Goal: Task Accomplishment & Management: Manage account settings

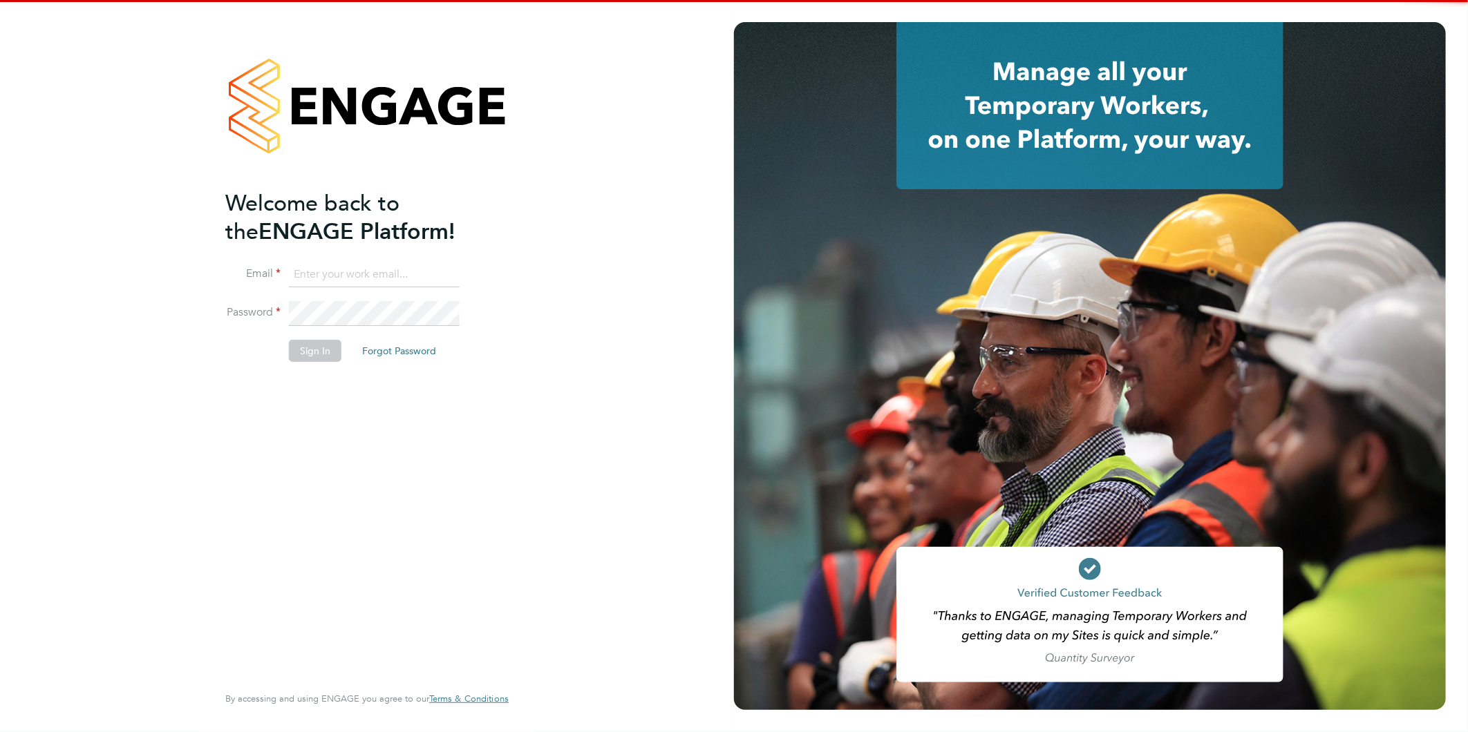
type input "claire@alliancemsp.co.uk"
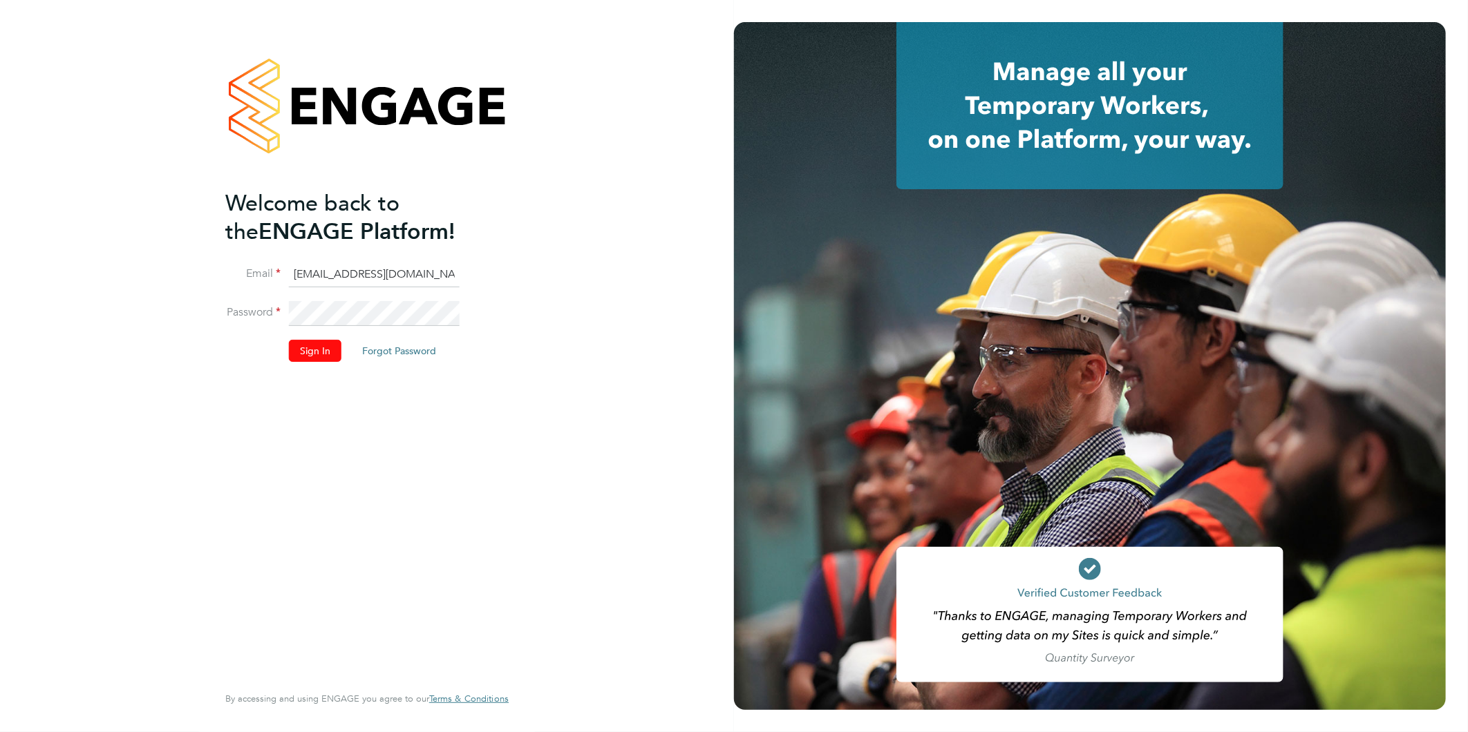
click at [309, 348] on button "Sign In" at bounding box center [315, 351] width 53 height 22
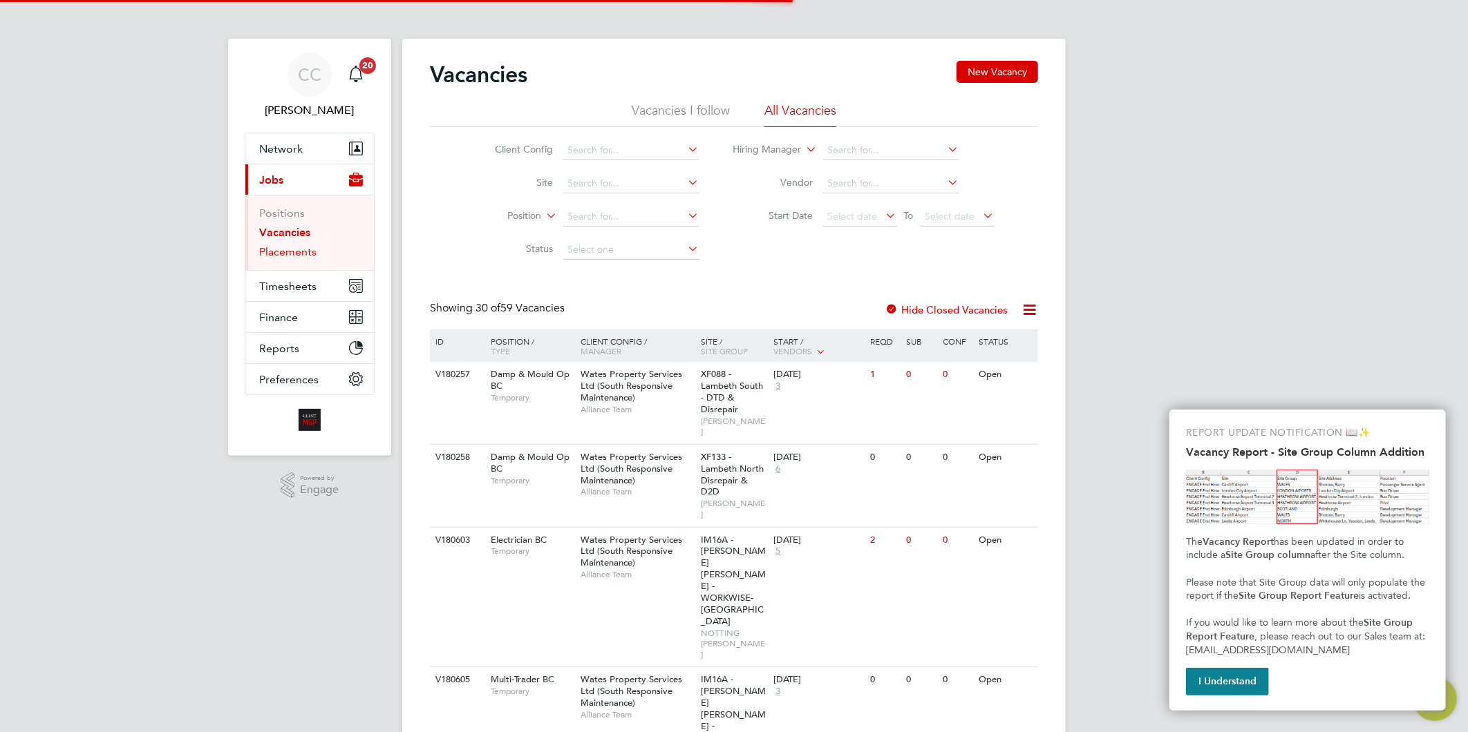
click at [301, 252] on link "Placements" at bounding box center [287, 251] width 57 height 13
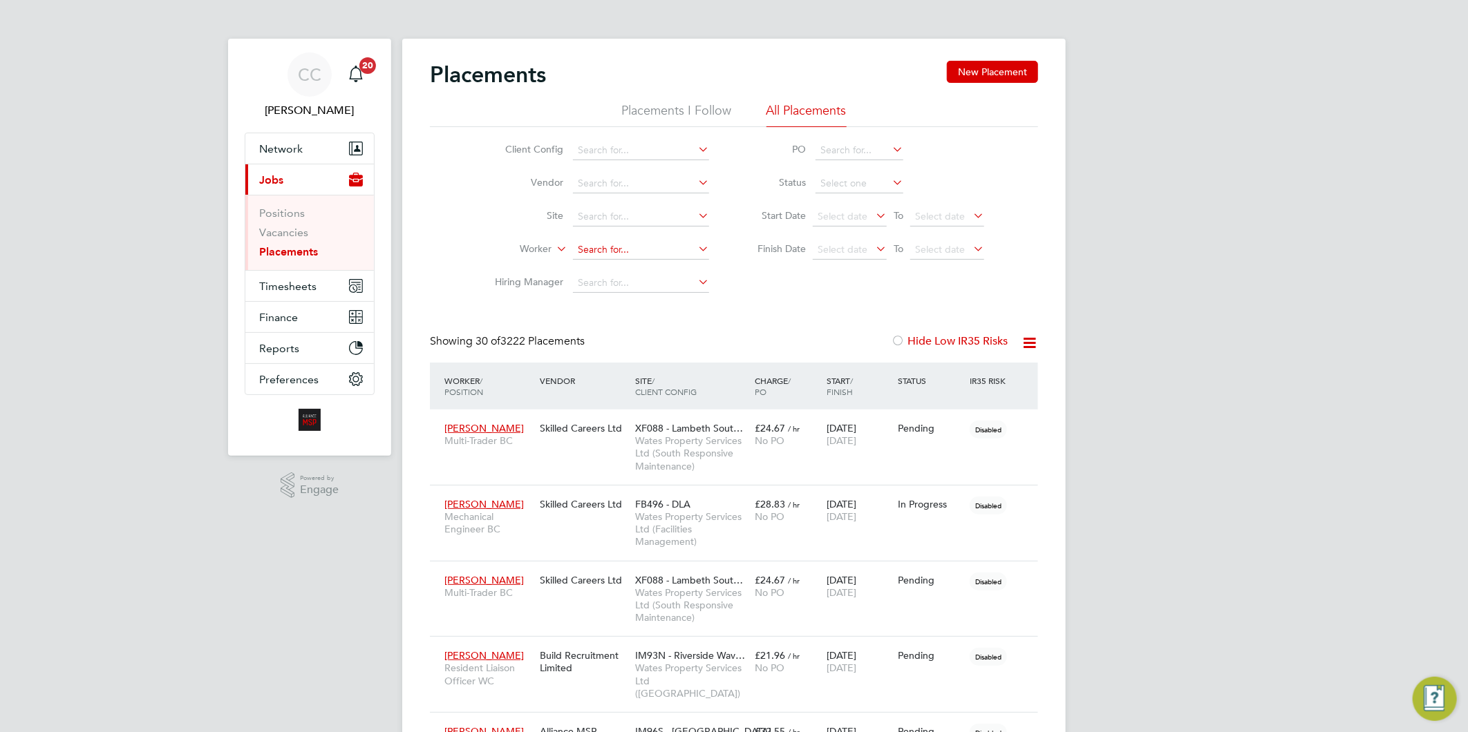
click at [627, 243] on input at bounding box center [641, 249] width 136 height 19
click at [651, 267] on li "Jack Ba rnes" at bounding box center [641, 269] width 138 height 19
type input "Jack Barnes"
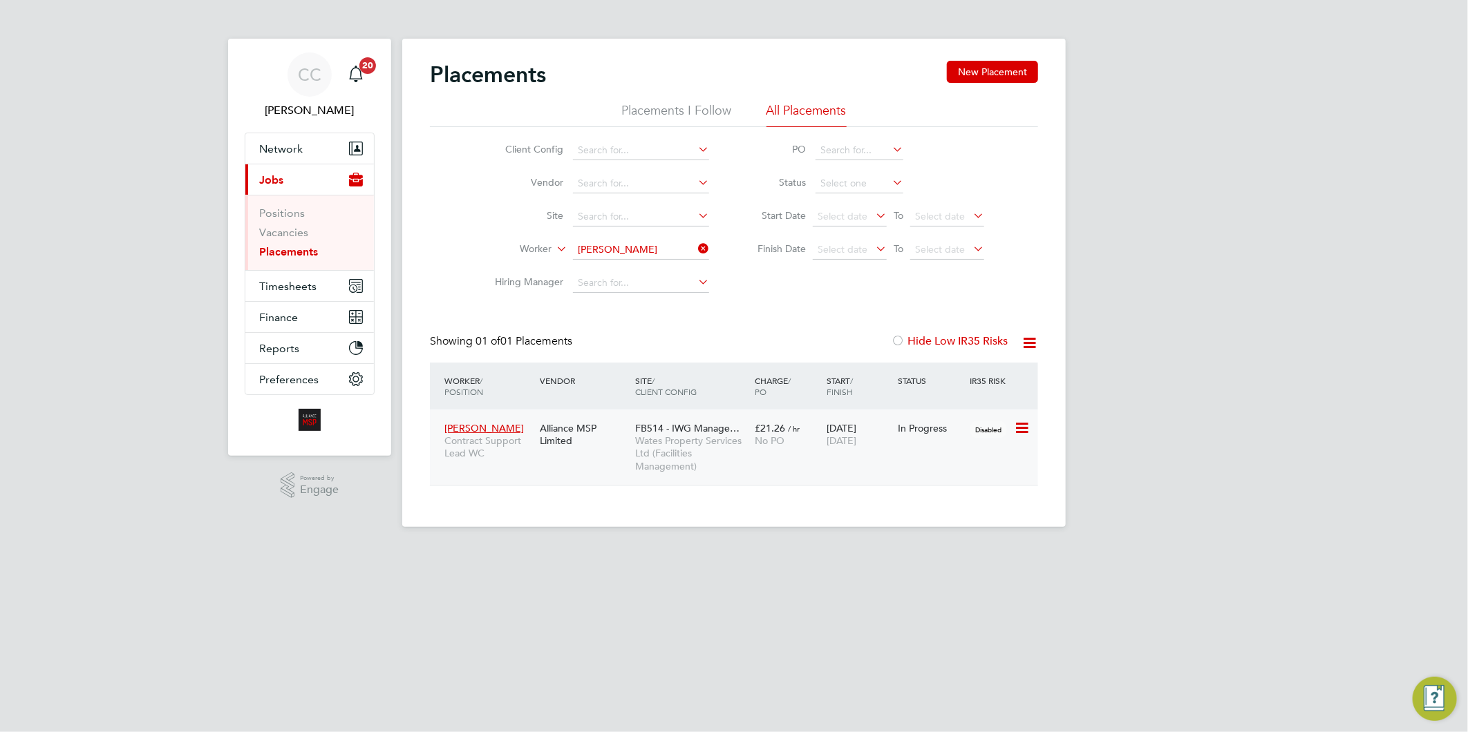
click at [618, 442] on div "Alliance MSP Limited" at bounding box center [583, 434] width 95 height 39
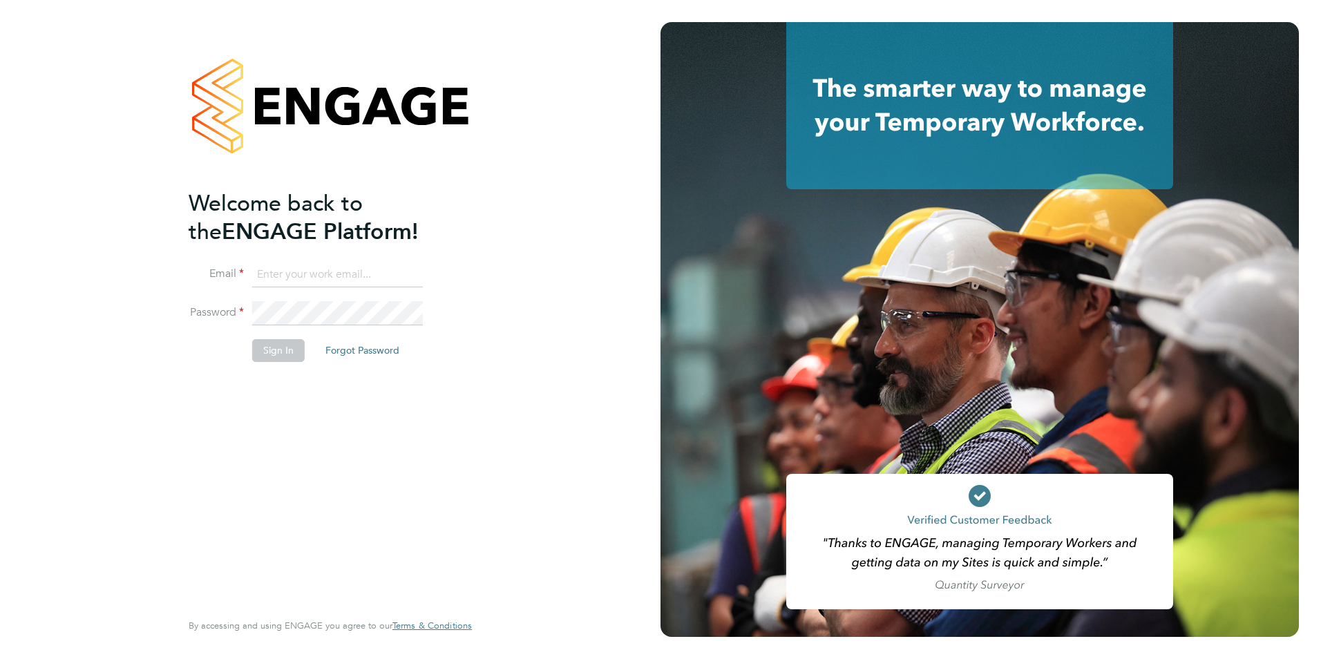
type input "[EMAIL_ADDRESS][DOMAIN_NAME]"
click at [274, 346] on button "Sign In" at bounding box center [278, 350] width 53 height 22
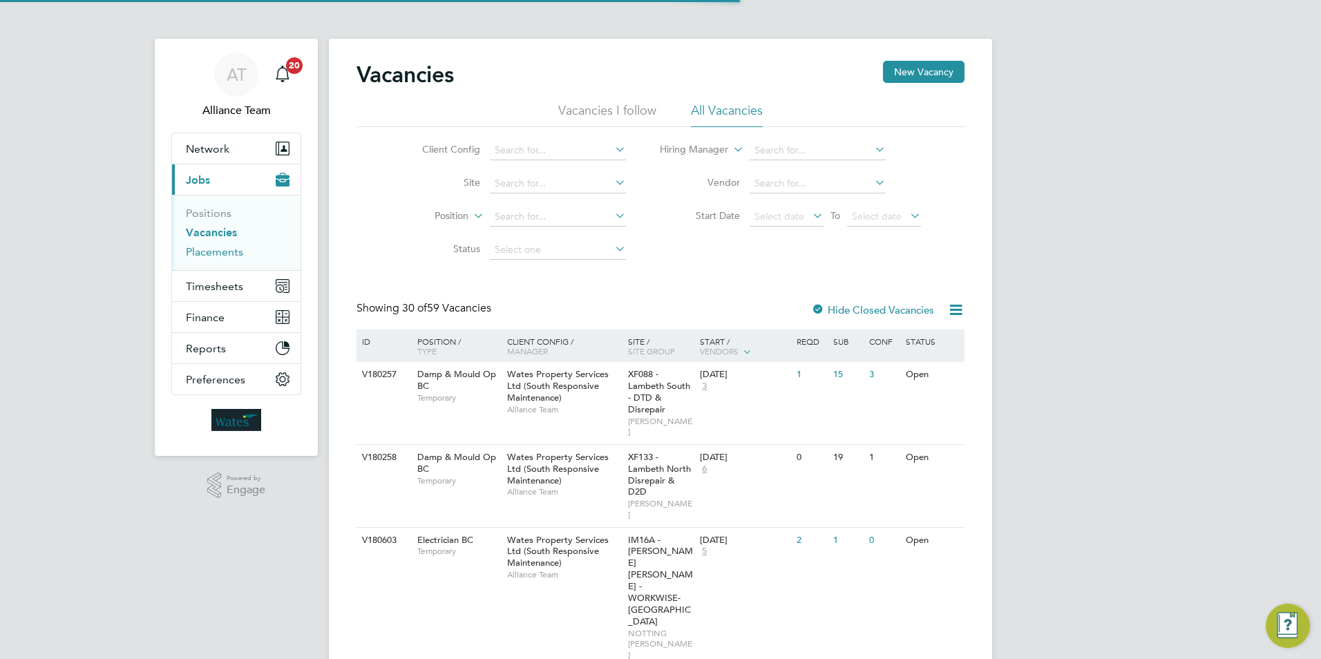
click at [218, 254] on link "Placements" at bounding box center [214, 251] width 57 height 13
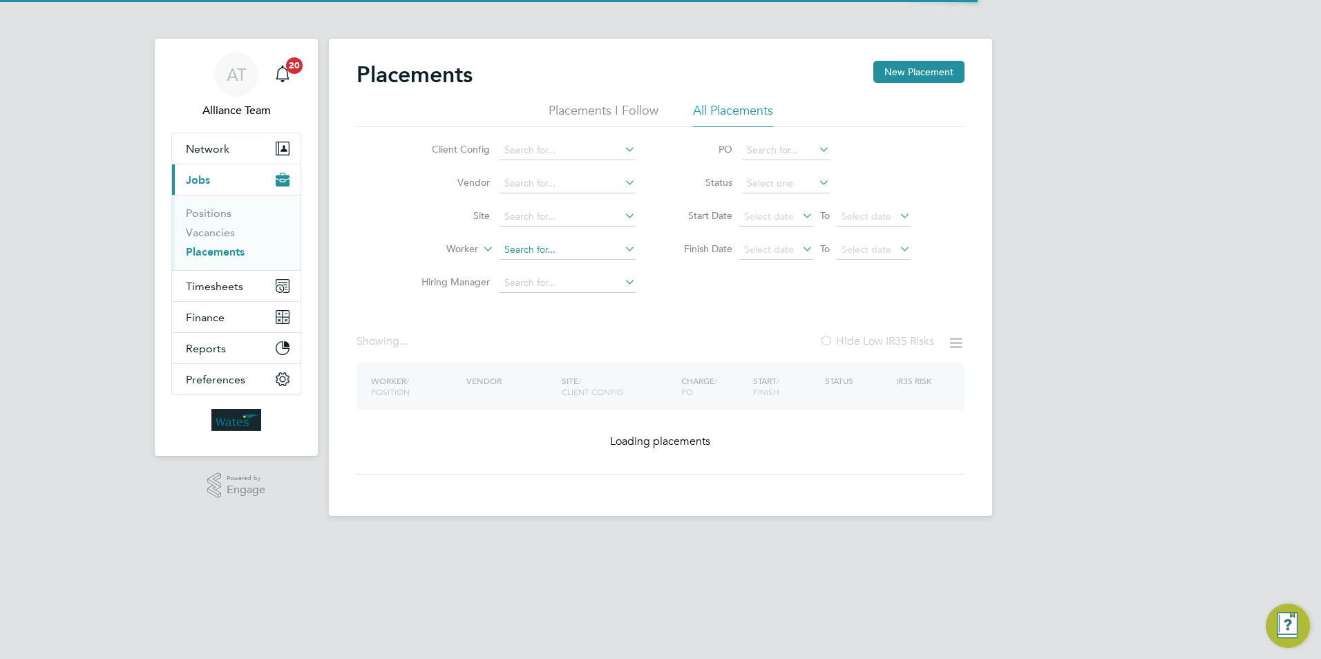
click at [512, 250] on input at bounding box center [568, 249] width 136 height 19
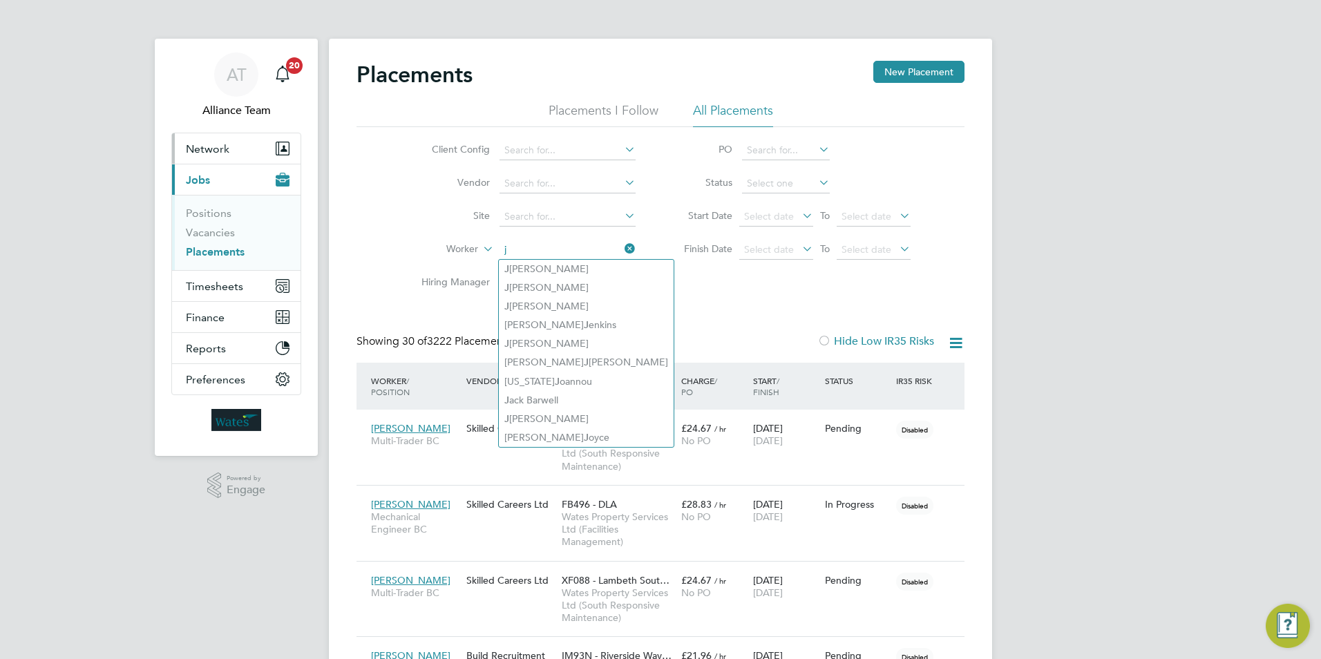
type input "j"
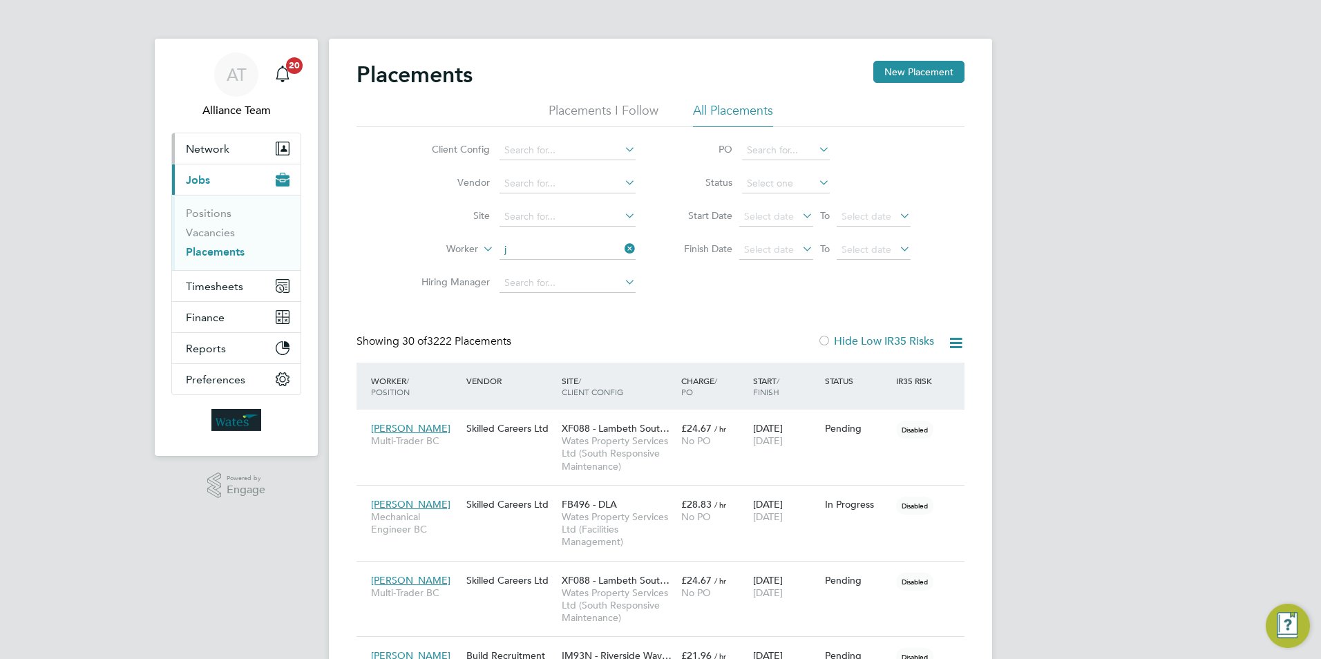
click at [220, 143] on button "Network" at bounding box center [236, 148] width 129 height 30
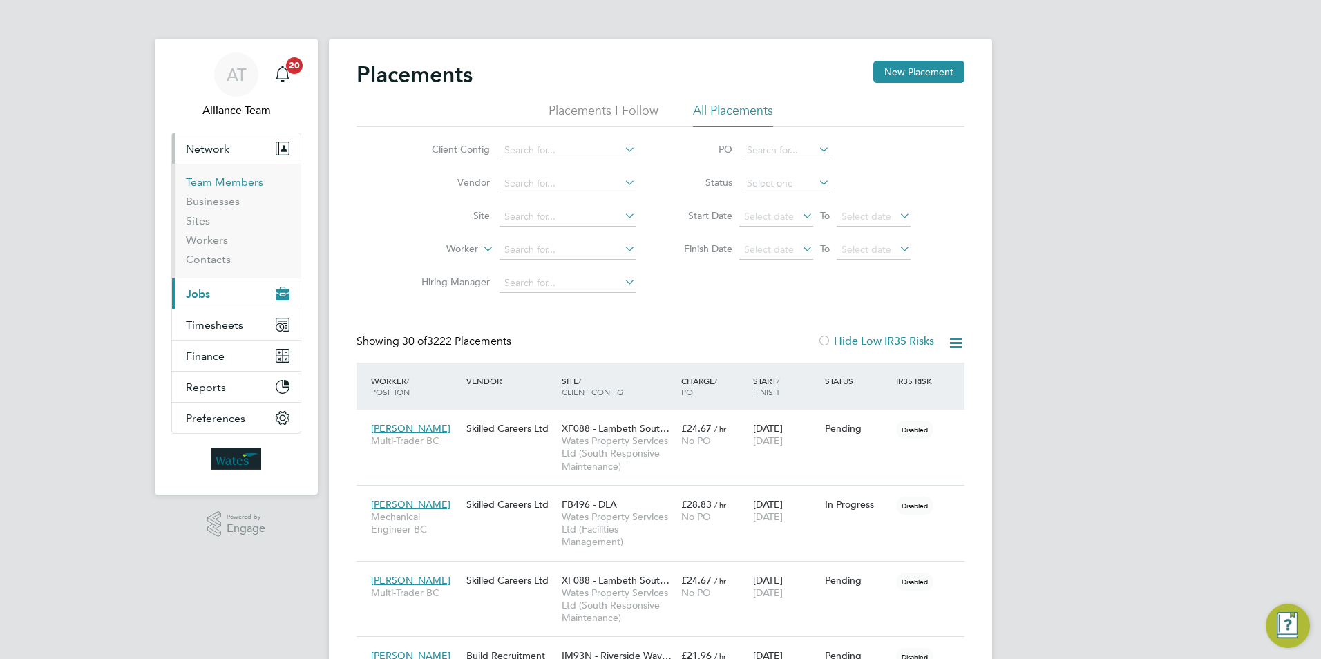
click at [231, 185] on link "Team Members" at bounding box center [224, 182] width 77 height 13
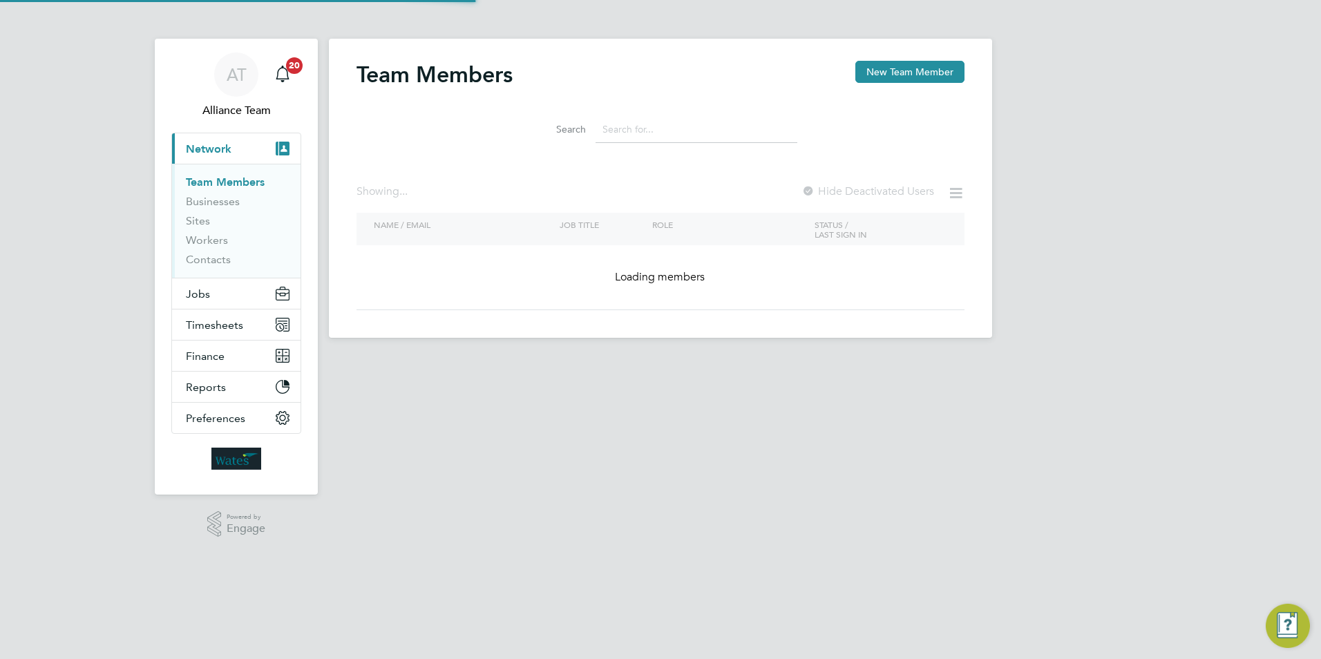
click at [627, 126] on input at bounding box center [697, 129] width 202 height 27
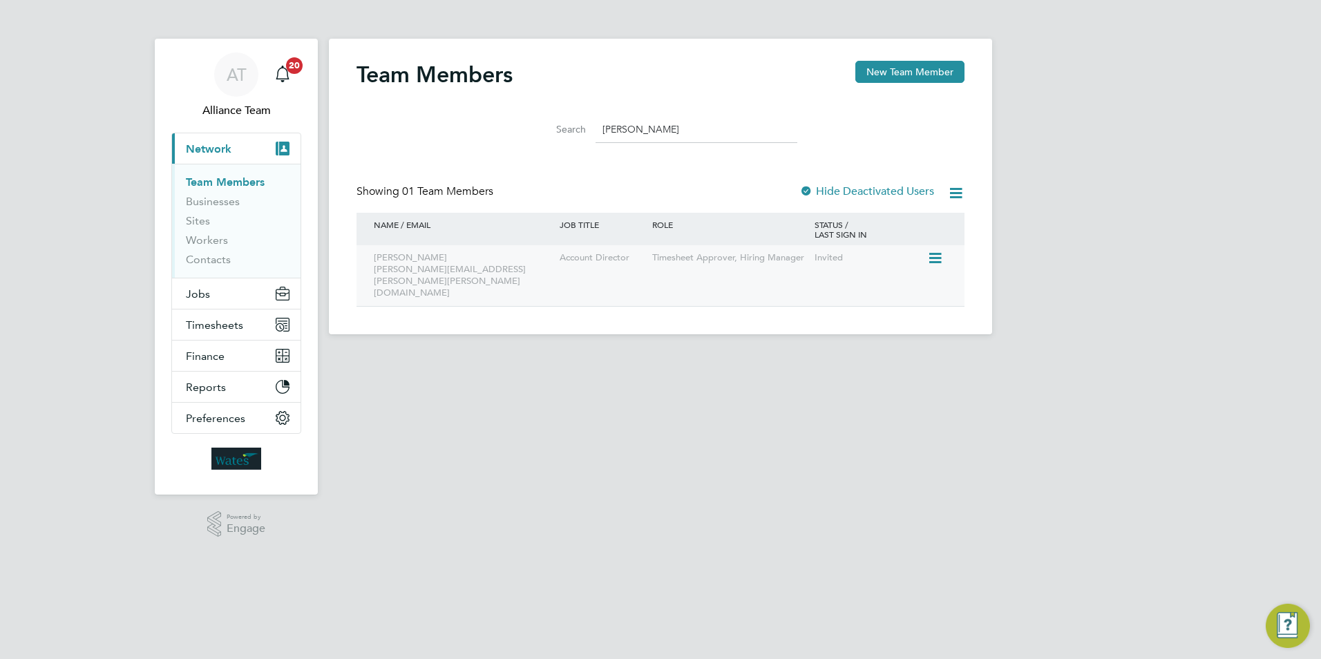
type input "[PERSON_NAME]"
click at [623, 256] on div "Account Director" at bounding box center [602, 258] width 93 height 26
click at [938, 259] on icon at bounding box center [934, 258] width 14 height 17
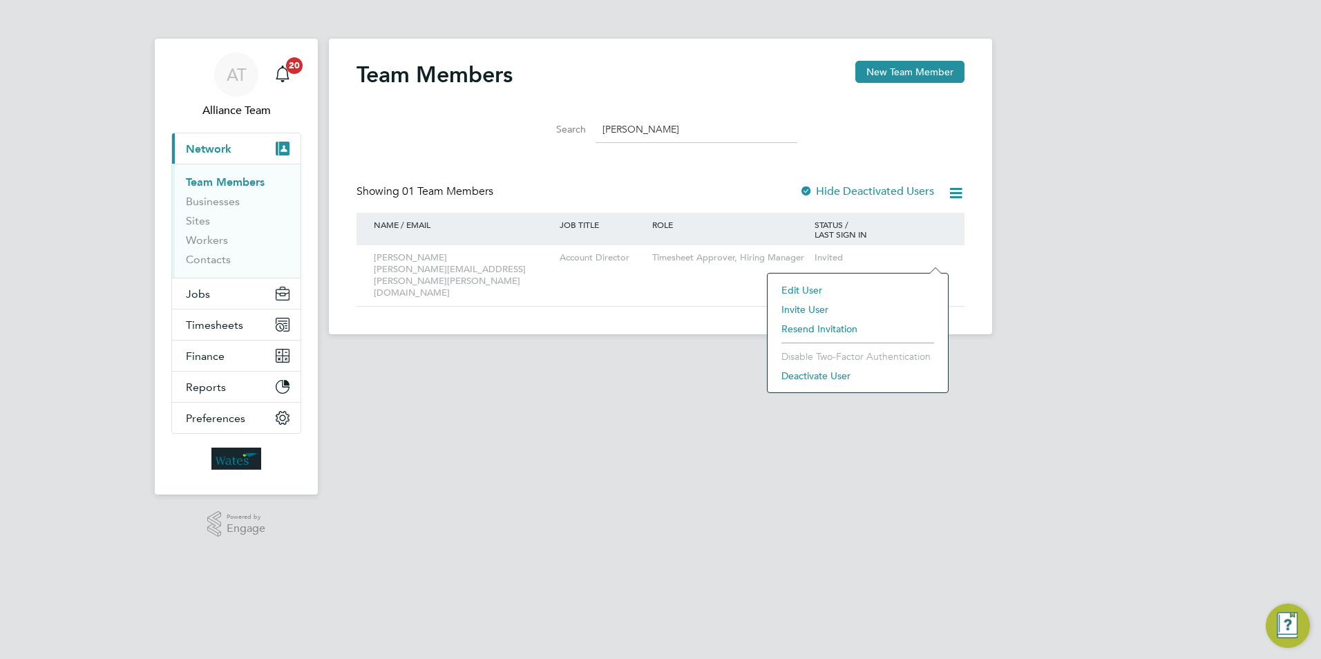
click at [822, 328] on li "Resend Invitation" at bounding box center [858, 328] width 167 height 19
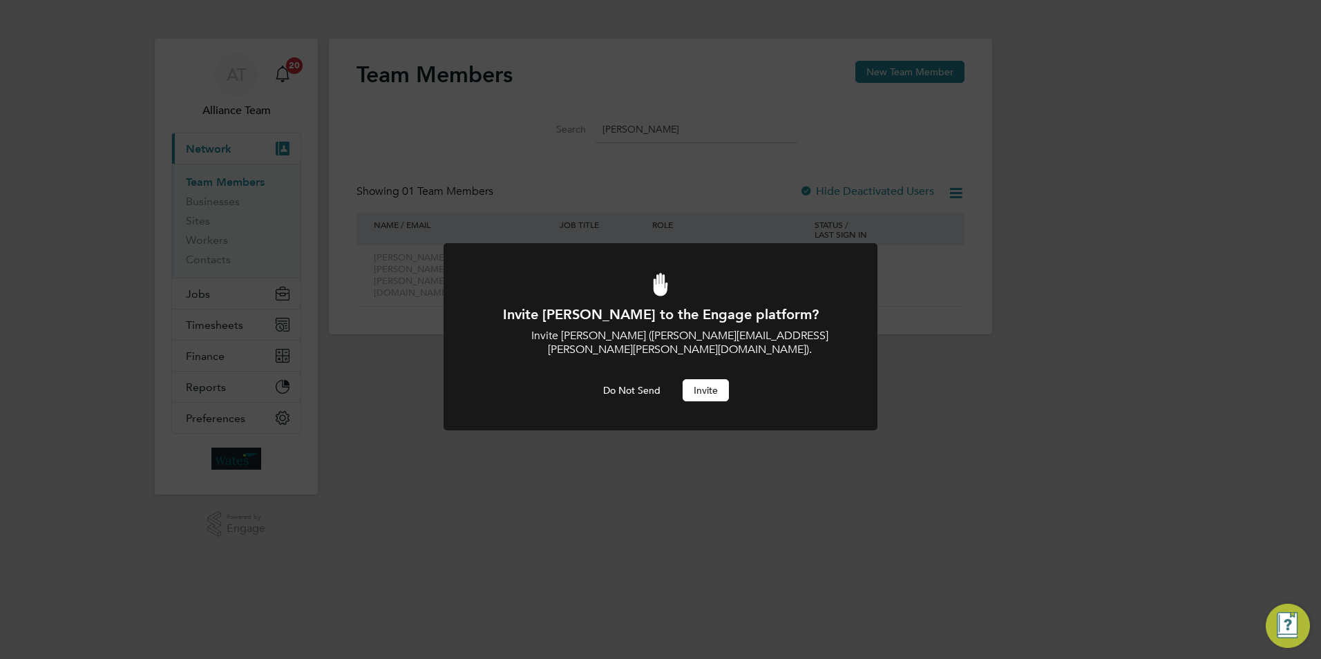
click at [716, 379] on button "Invite" at bounding box center [706, 390] width 46 height 22
